Goal: Navigation & Orientation: Find specific page/section

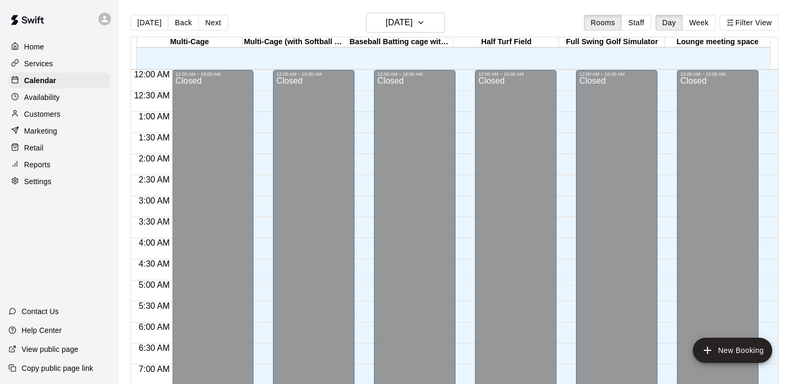
scroll to position [370, 0]
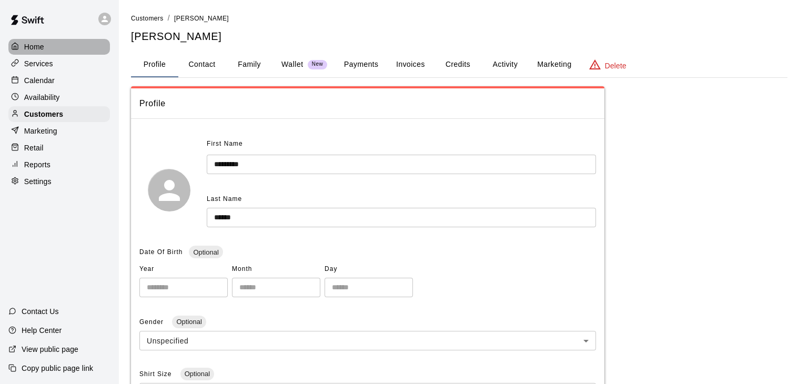
click at [44, 45] on p "Home" at bounding box center [34, 47] width 20 height 11
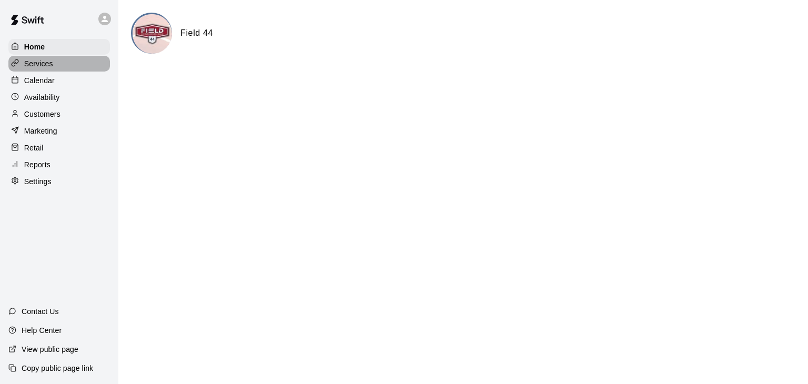
click at [50, 68] on p "Services" at bounding box center [38, 63] width 29 height 11
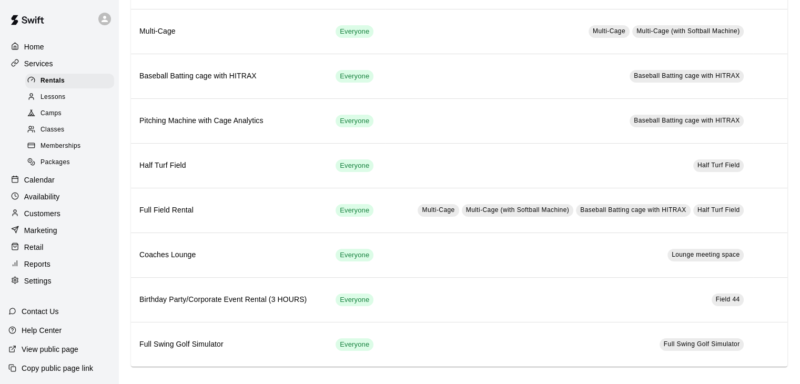
scroll to position [141, 0]
click at [49, 118] on span "Camps" at bounding box center [50, 113] width 21 height 11
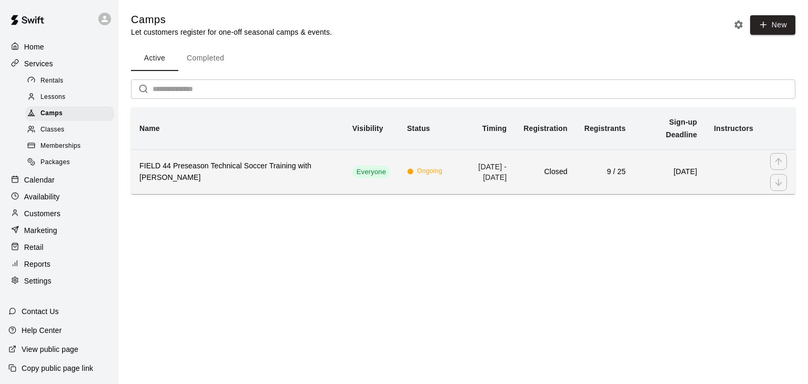
click at [585, 166] on td "9 / 25" at bounding box center [605, 171] width 58 height 45
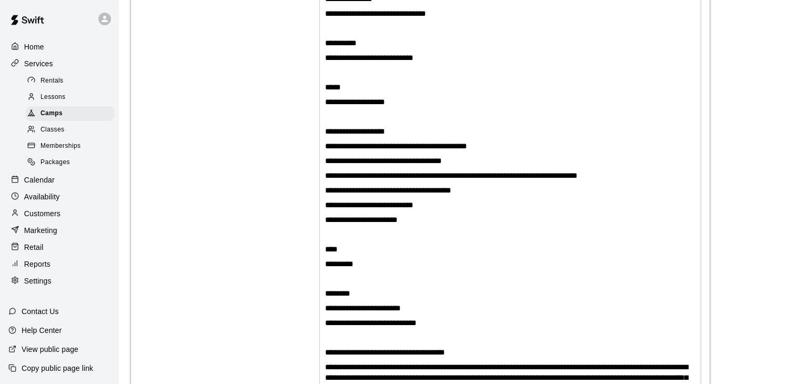
scroll to position [256, 0]
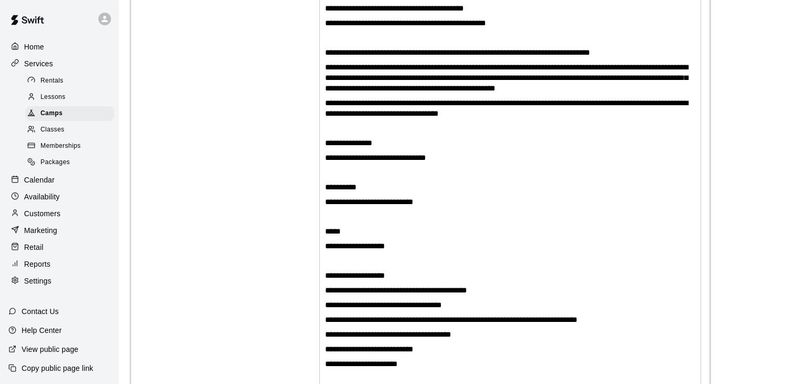
click at [36, 43] on p "Home" at bounding box center [34, 47] width 20 height 11
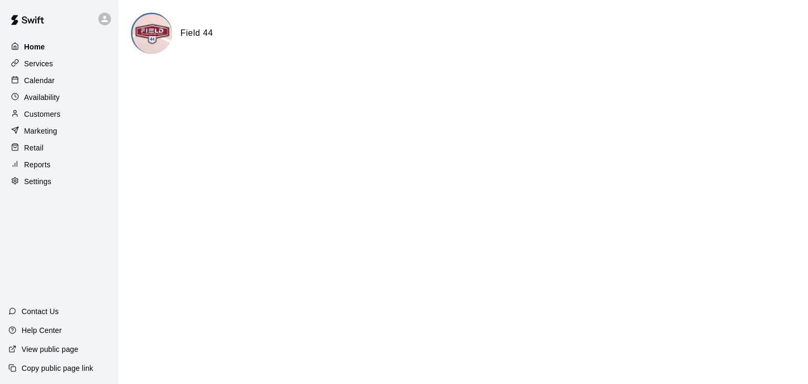
click at [38, 47] on p "Home" at bounding box center [34, 47] width 21 height 11
click at [35, 43] on p "Home" at bounding box center [34, 47] width 21 height 11
click at [49, 51] on div "Home" at bounding box center [58, 47] width 101 height 16
click at [44, 58] on div "Services" at bounding box center [58, 64] width 101 height 16
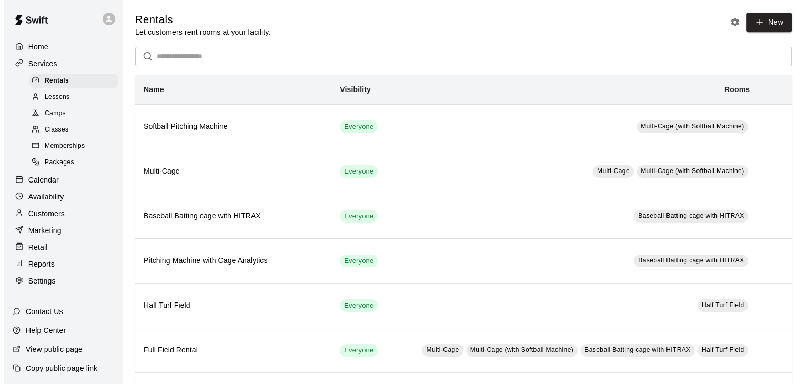
scroll to position [1, 0]
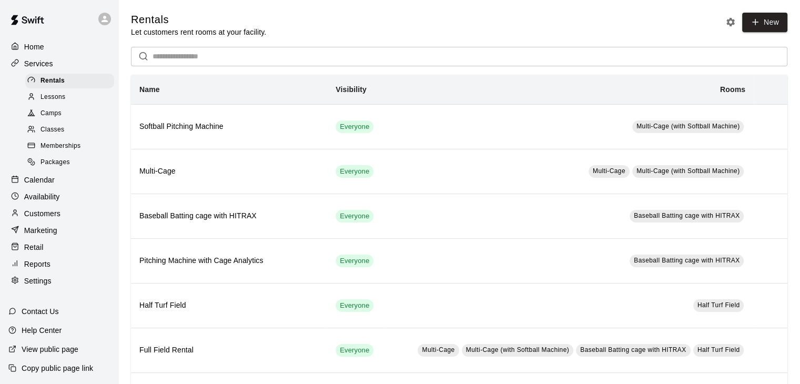
click at [28, 47] on p "Home" at bounding box center [34, 47] width 20 height 11
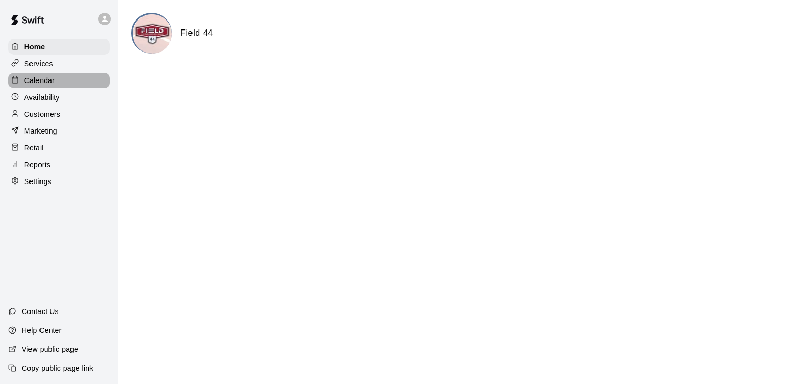
click at [50, 81] on p "Calendar" at bounding box center [39, 80] width 31 height 11
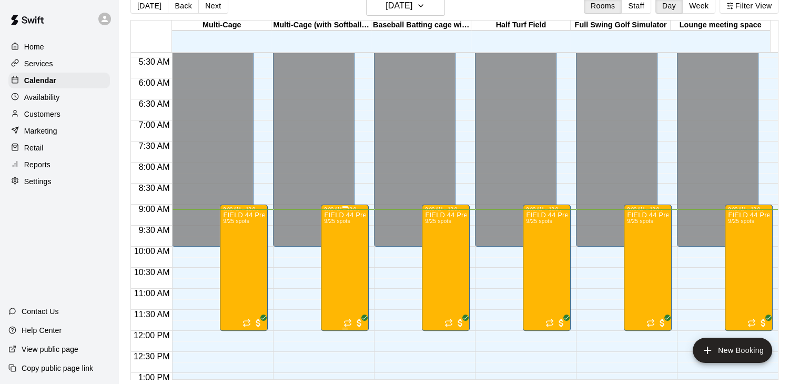
scroll to position [53, 0]
